Goal: Register for event/course

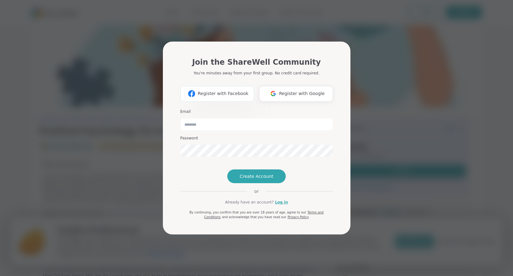
click at [229, 90] on span "Register with Facebook" at bounding box center [223, 93] width 51 height 7
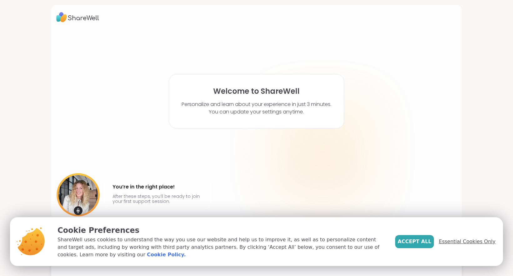
click at [467, 246] on span "Essential Cookies Only" at bounding box center [467, 242] width 57 height 8
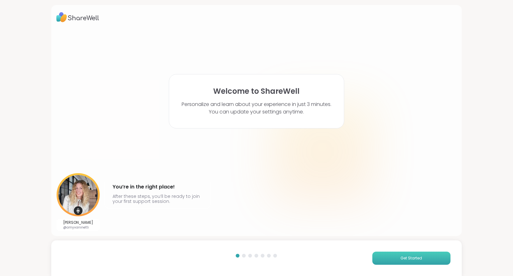
click at [417, 260] on span "Get Started" at bounding box center [412, 259] width 22 height 6
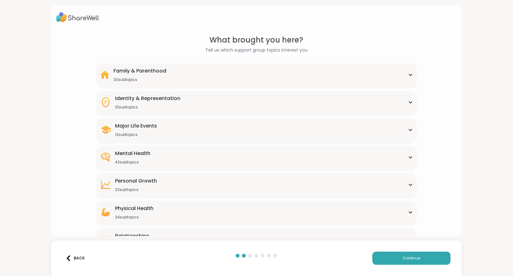
scroll to position [28, 0]
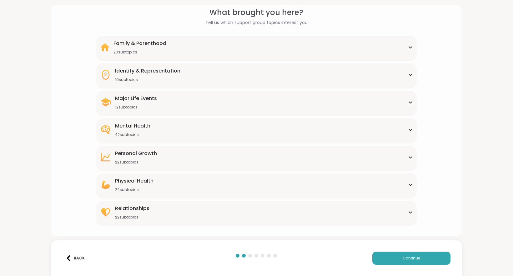
click at [299, 107] on div "Major Life Events 12 subtopics" at bounding box center [256, 102] width 313 height 15
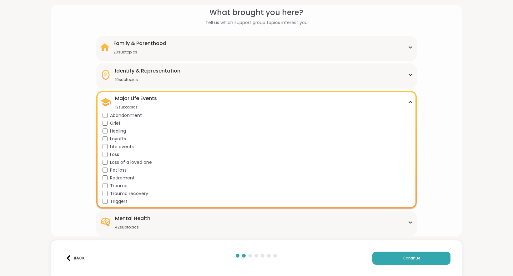
click at [297, 110] on div "Major Life Events 12 subtopics" at bounding box center [256, 102] width 313 height 15
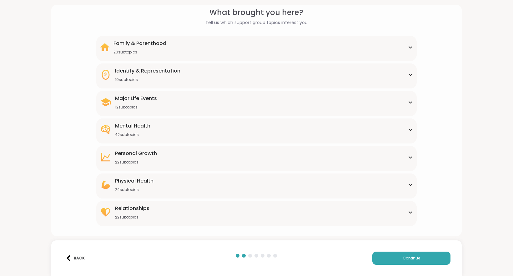
click at [292, 127] on div "Mental Health 42 subtopics" at bounding box center [256, 129] width 313 height 15
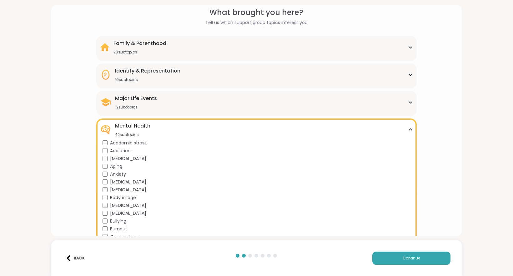
scroll to position [0, 0]
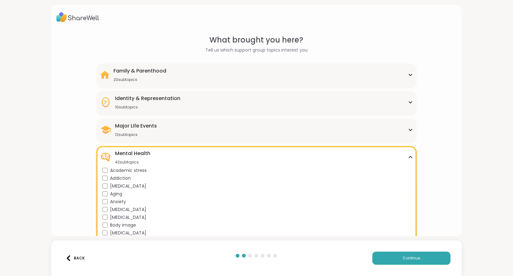
click at [342, 111] on div "Identity & Representation 10 subtopics BIPOC Support Cultural adjustment Gender…" at bounding box center [256, 103] width 321 height 25
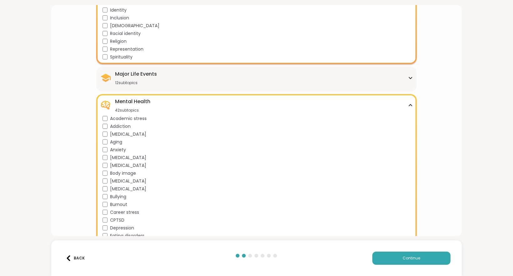
scroll to position [130, 0]
click at [340, 82] on div "Major Life Events 12 subtopics" at bounding box center [256, 77] width 313 height 15
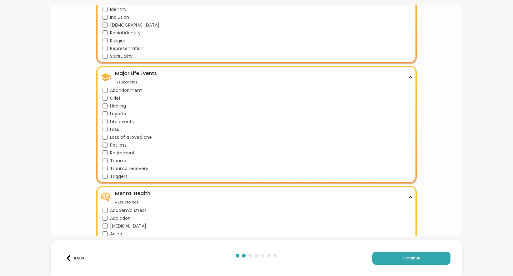
click at [129, 123] on span "Life events" at bounding box center [122, 122] width 24 height 7
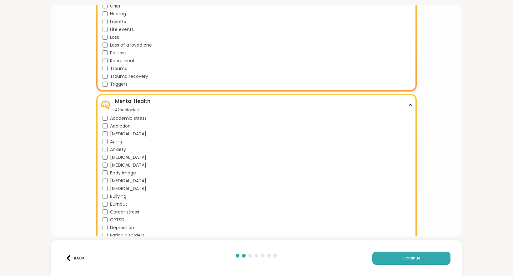
scroll to position [259, 0]
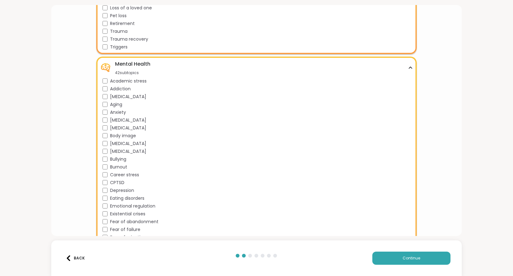
click at [122, 112] on span "Anxiety" at bounding box center [118, 112] width 16 height 7
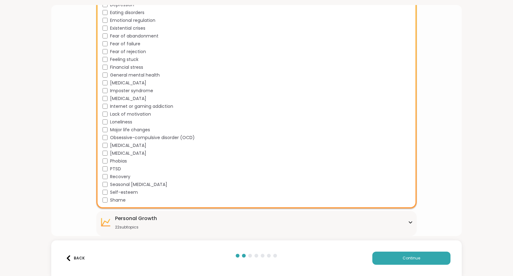
scroll to position [475, 0]
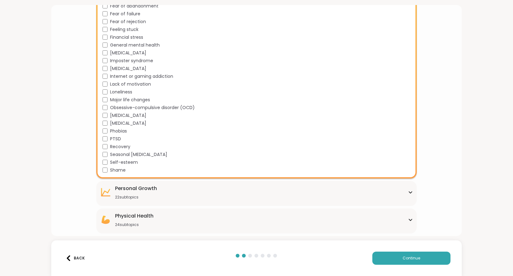
click at [140, 97] on span "Major life changes" at bounding box center [130, 100] width 40 height 7
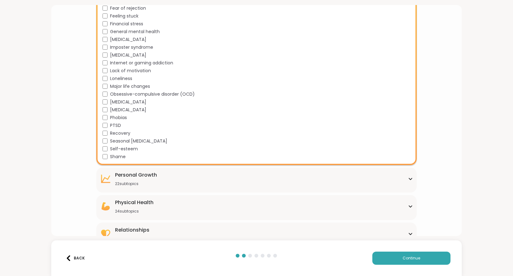
scroll to position [500, 0]
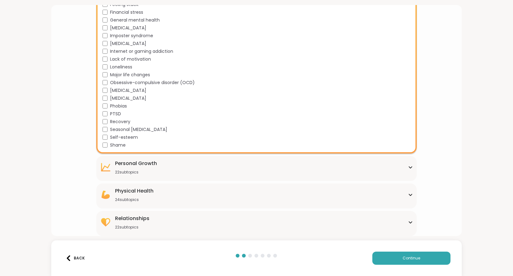
click at [171, 166] on div "[MEDICAL_DATA] 22 subtopics" at bounding box center [256, 167] width 313 height 15
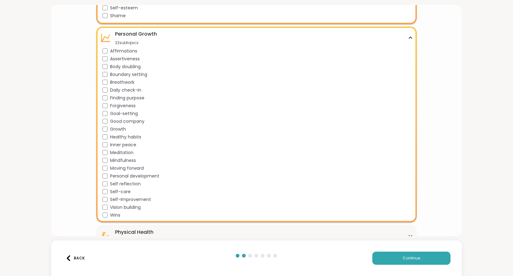
scroll to position [671, 0]
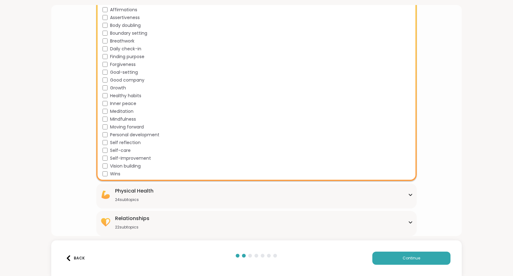
click at [128, 150] on span "Self-care" at bounding box center [120, 150] width 21 height 7
click at [163, 191] on div "Physical Health 24 subtopics" at bounding box center [256, 194] width 313 height 15
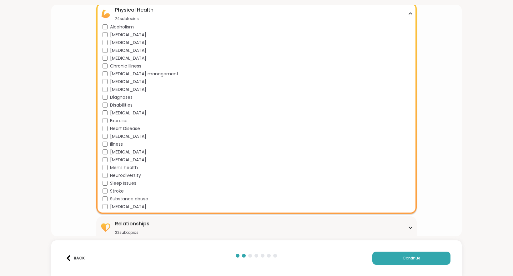
scroll to position [857, 0]
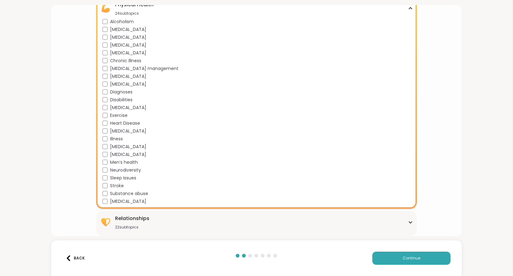
click at [161, 227] on div "Relationships 22 subtopics" at bounding box center [256, 222] width 313 height 15
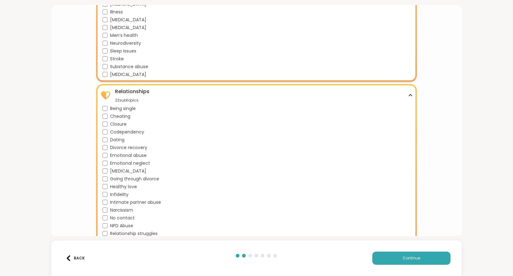
scroll to position [987, 0]
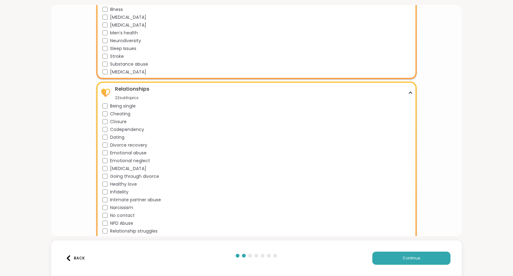
click at [146, 161] on span "Emotional neglect" at bounding box center [130, 161] width 40 height 7
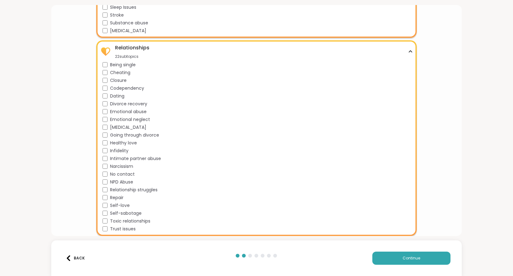
click at [151, 190] on span "Relationship struggles" at bounding box center [134, 190] width 48 height 7
click at [138, 221] on span "Toxic relationships" at bounding box center [130, 221] width 40 height 7
click at [385, 258] on button "Continue" at bounding box center [412, 258] width 78 height 13
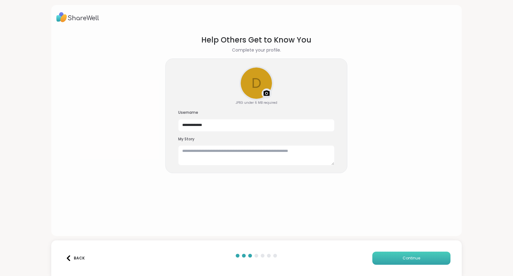
scroll to position [0, 0]
drag, startPoint x: 219, startPoint y: 124, endPoint x: 158, endPoint y: 124, distance: 61.0
click at [178, 124] on input "**********" at bounding box center [256, 125] width 156 height 13
type input "********"
click at [258, 155] on textarea at bounding box center [256, 156] width 156 height 20
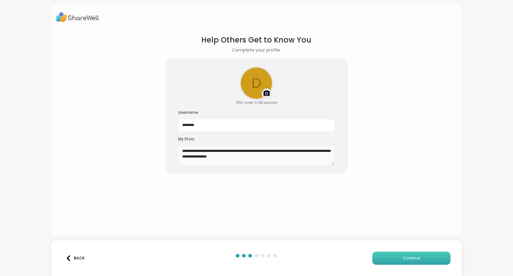
type textarea "**********"
click at [417, 258] on span "Continue" at bounding box center [412, 259] width 18 height 6
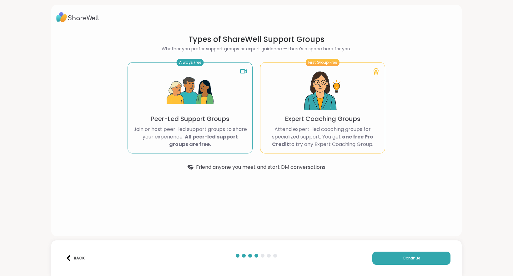
click at [214, 108] on img at bounding box center [190, 91] width 47 height 47
click at [200, 119] on p "Peer-Led Support Groups" at bounding box center [190, 119] width 79 height 9
click at [370, 106] on div "First Group Free Expert Coaching Groups Attend expert-led coaching groups for s…" at bounding box center [322, 107] width 125 height 91
click at [210, 101] on img at bounding box center [190, 91] width 47 height 47
click at [189, 63] on div "Always Free" at bounding box center [190, 63] width 27 height 8
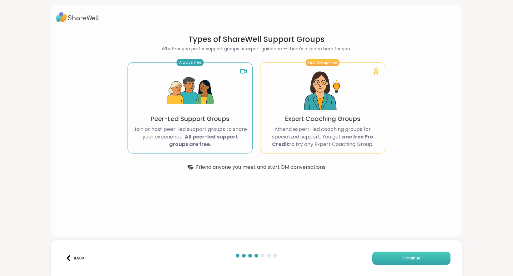
click at [395, 257] on button "Continue" at bounding box center [412, 258] width 78 height 13
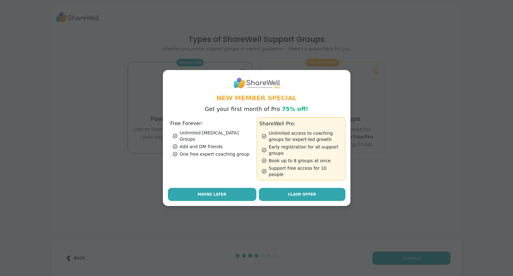
click at [213, 194] on span "Maybe Later" at bounding box center [212, 195] width 29 height 6
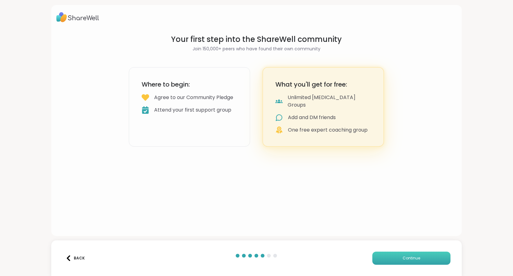
click at [394, 255] on button "Continue" at bounding box center [412, 258] width 78 height 13
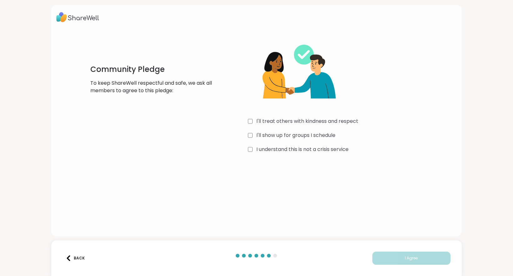
click at [248, 120] on div "Community Pledge To keep ShareWell respectful and safe, we ask all members to a…" at bounding box center [257, 94] width 358 height 120
click at [396, 258] on button "I Agree" at bounding box center [412, 258] width 78 height 13
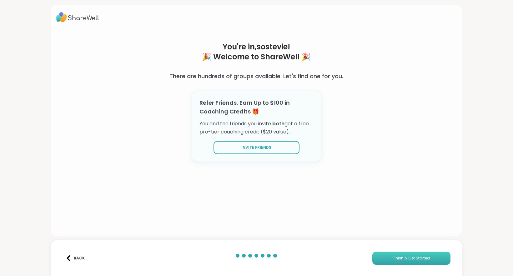
click at [396, 258] on span "Finish & Get Started" at bounding box center [411, 259] width 37 height 6
